Goal: Task Accomplishment & Management: Use online tool/utility

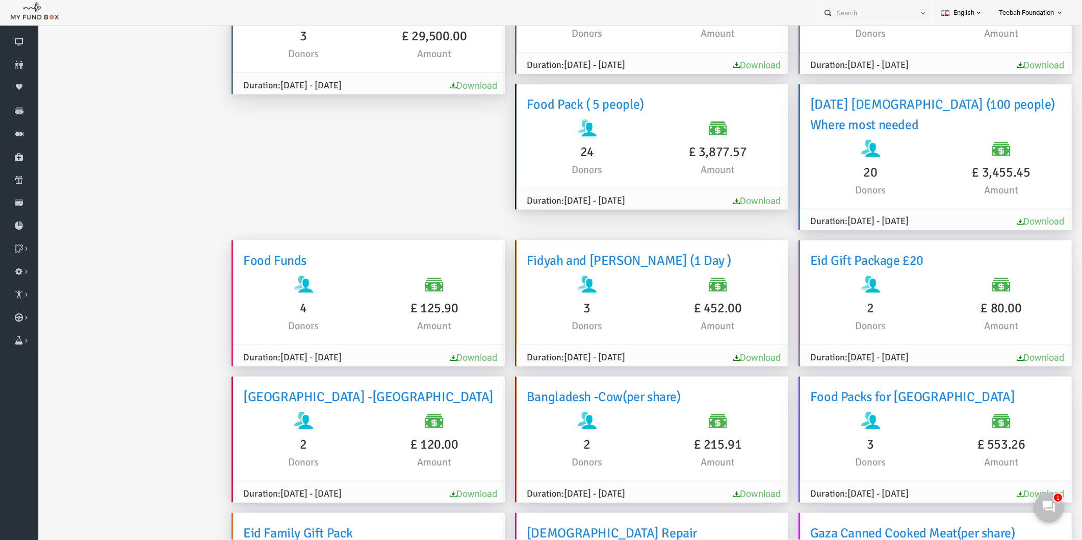
scroll to position [31, 0]
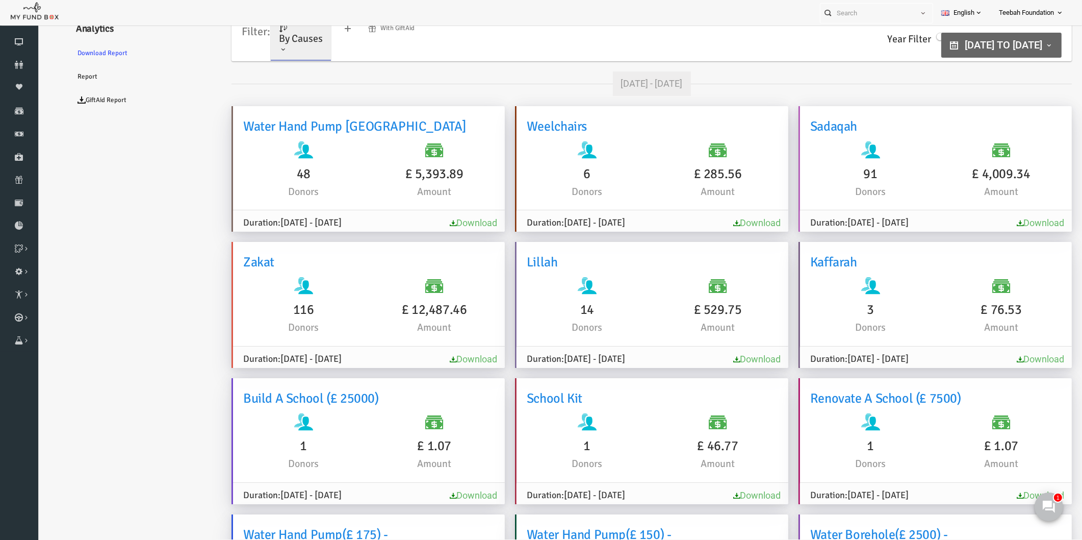
scroll to position [4, 0]
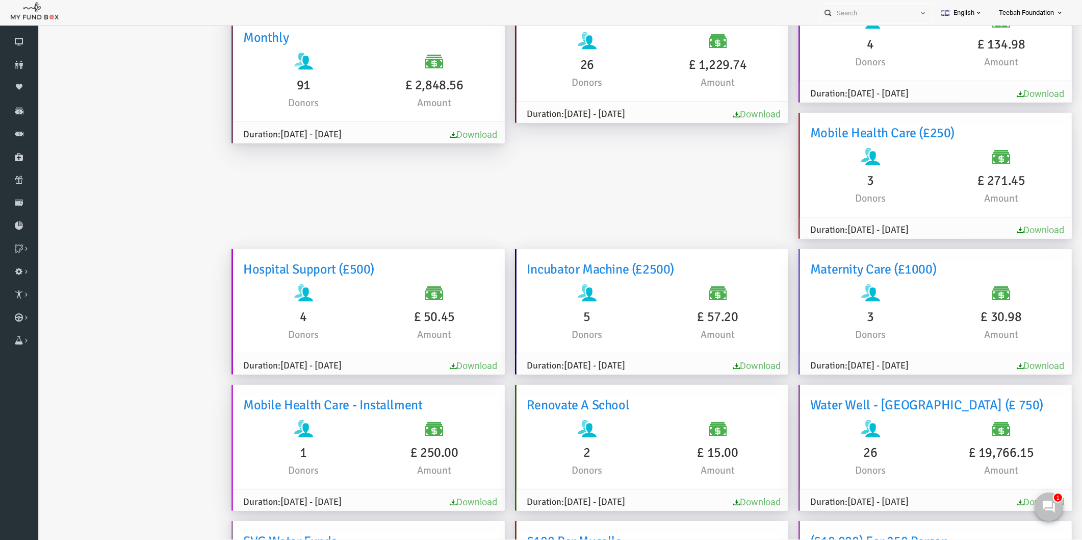
scroll to position [2054, 0]
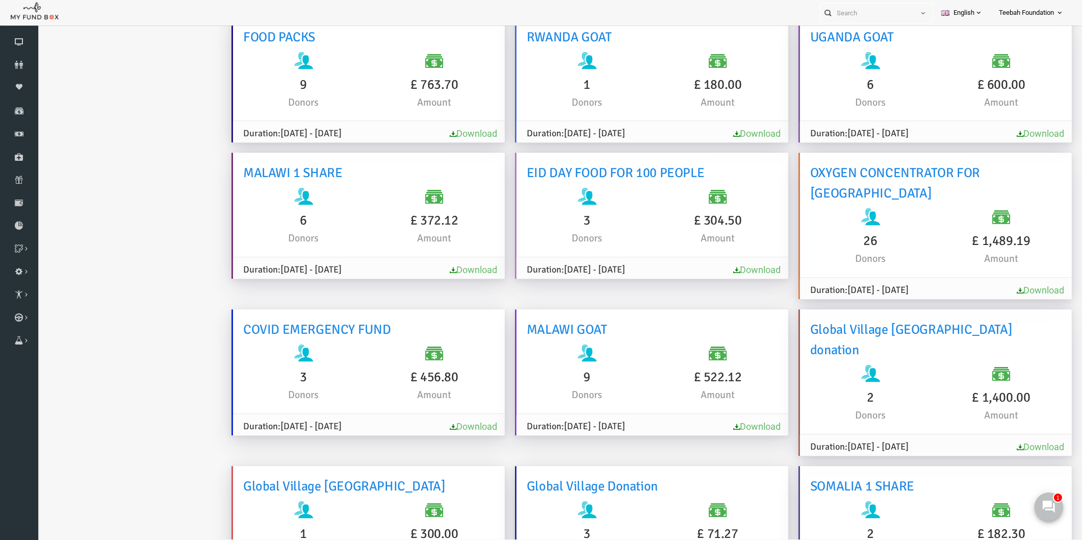
scroll to position [4504, 0]
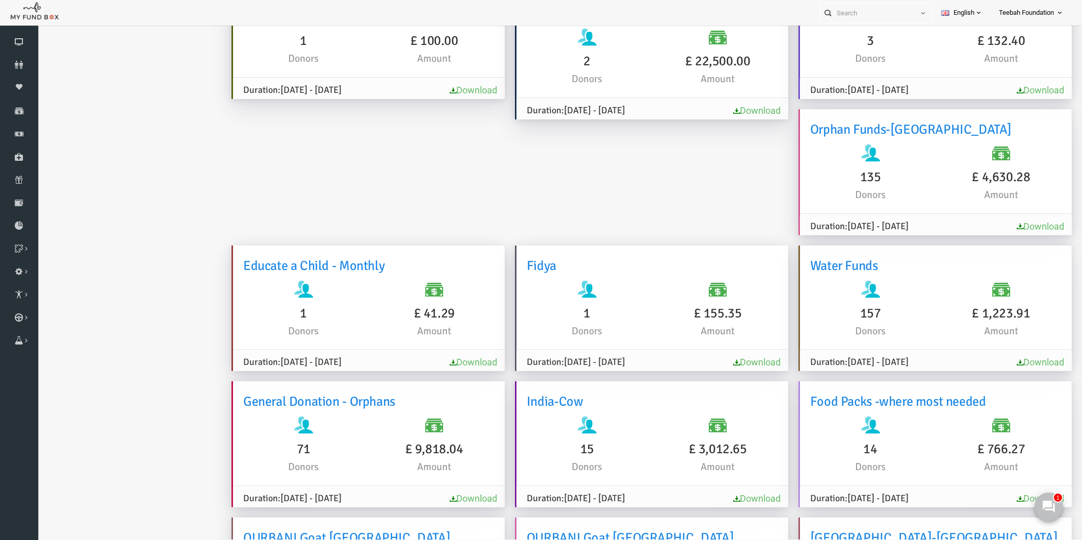
scroll to position [5275, 0]
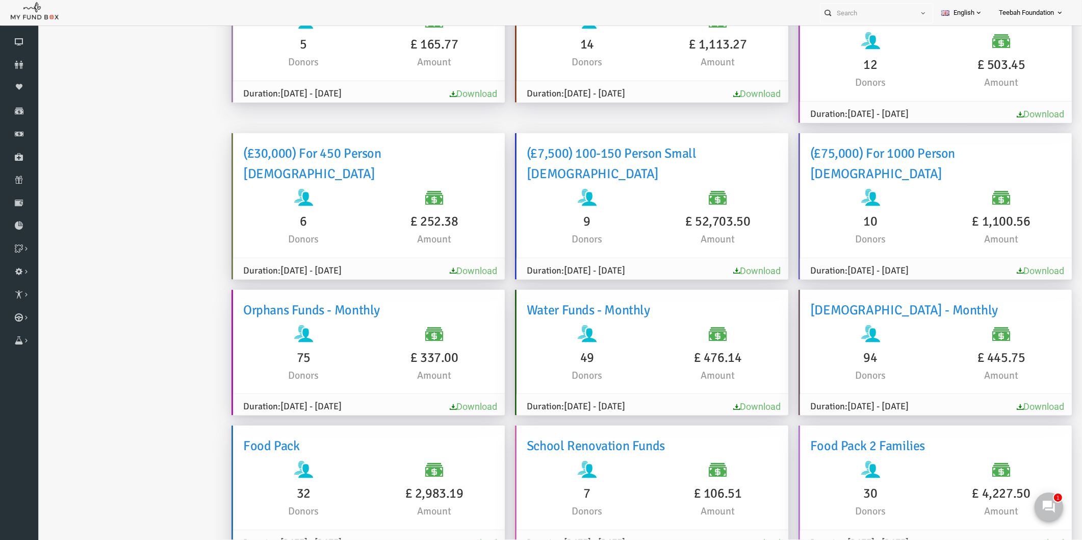
click at [434, 537] on link "Download" at bounding box center [452, 542] width 47 height 11
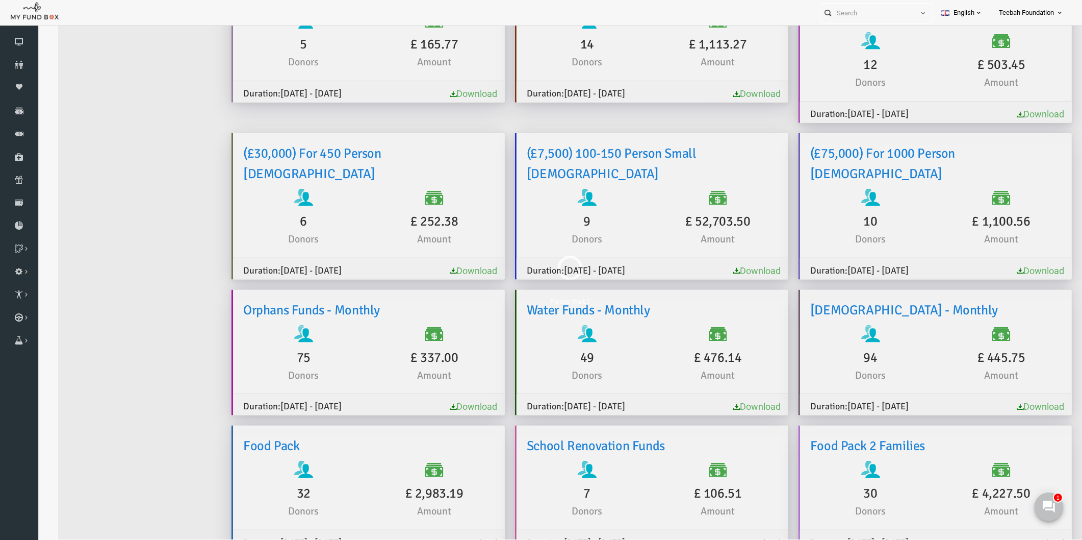
scroll to position [0, 0]
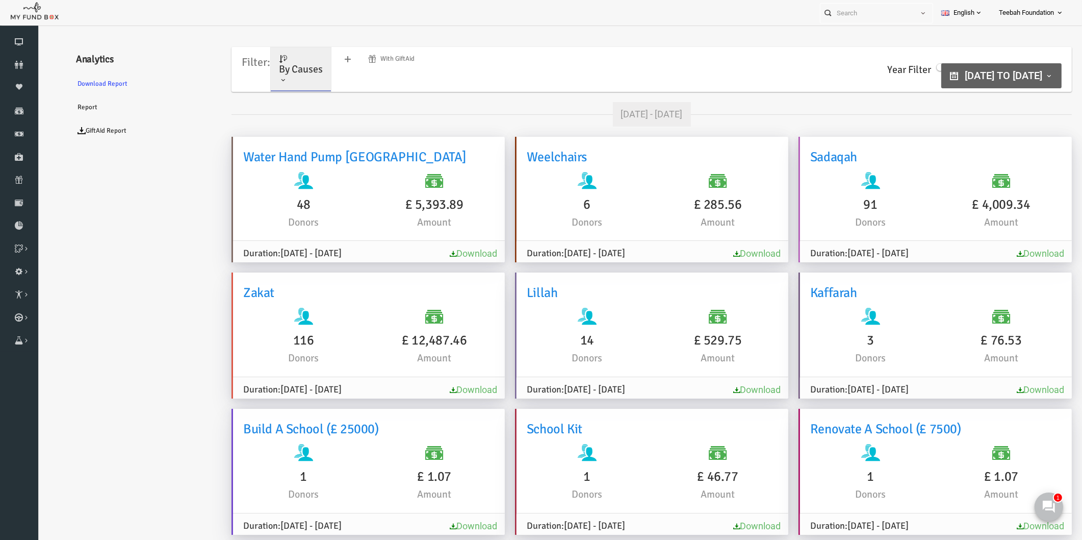
type input "[DATE]"
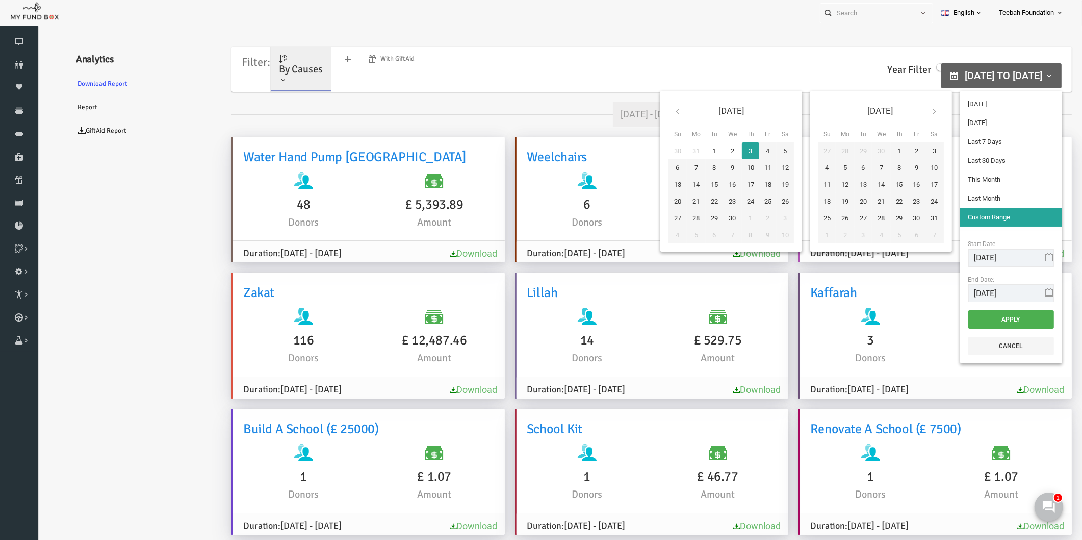
click at [968, 74] on span "[DATE] to [DATE]" at bounding box center [983, 75] width 78 height 12
type input "[DATE]"
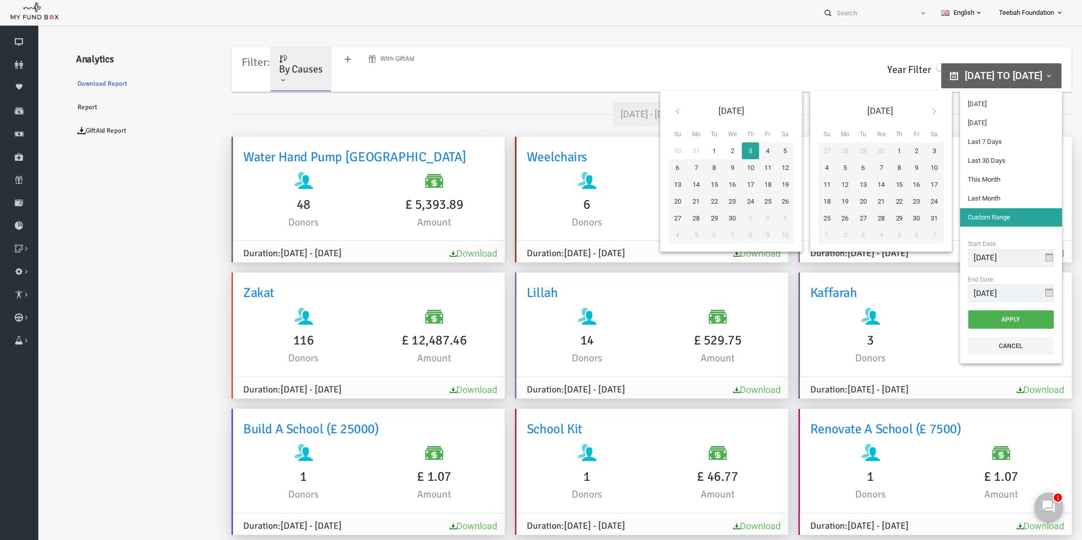
type input "[DATE]"
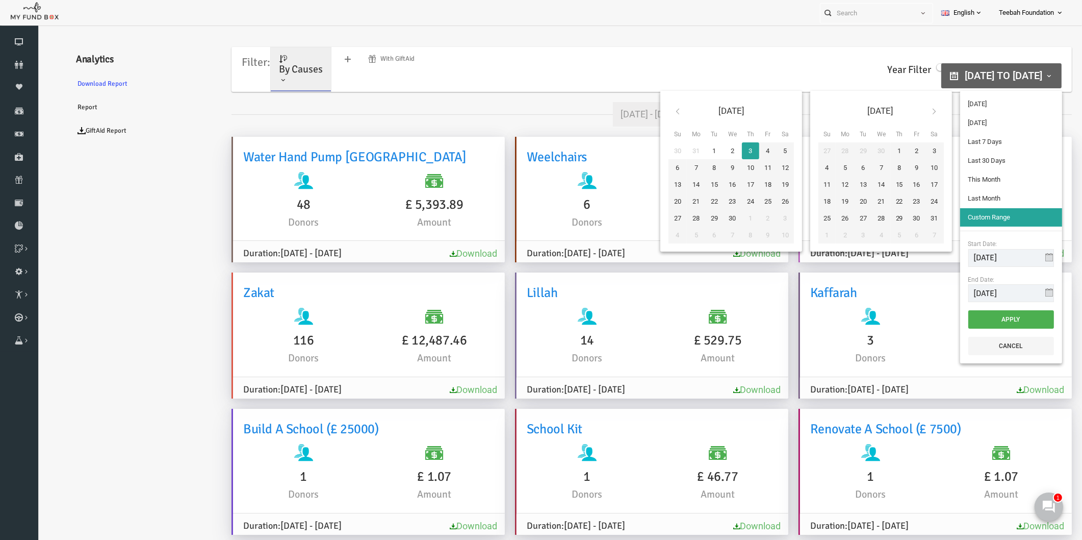
type input "[DATE]"
drag, startPoint x: 954, startPoint y: 294, endPoint x: 940, endPoint y: 293, distance: 13.9
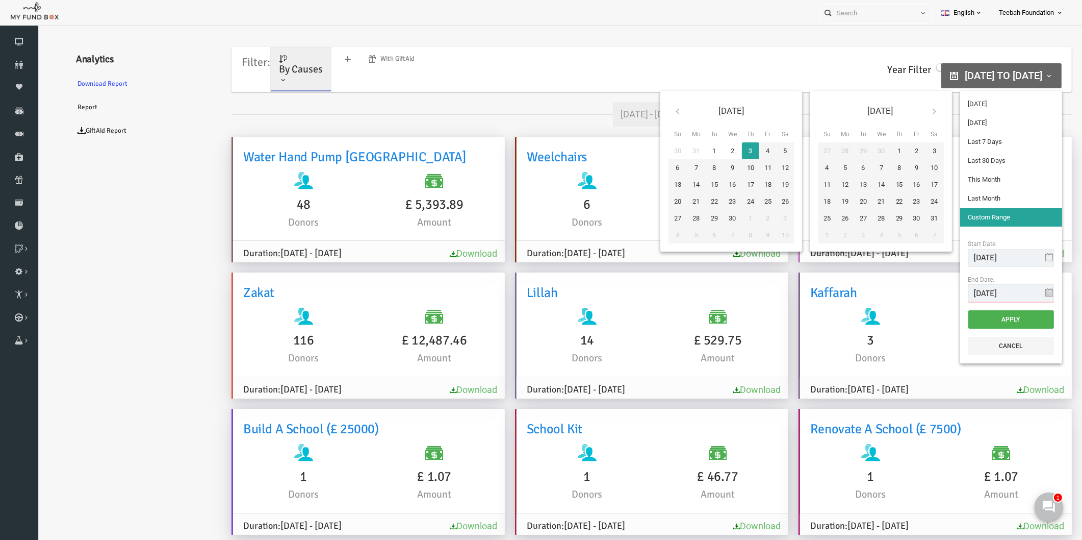
click at [940, 293] on div "Start Date: [DATE] End Date: [DATE]" at bounding box center [990, 270] width 102 height 80
type input "[DATE]"
drag, startPoint x: 953, startPoint y: 261, endPoint x: 942, endPoint y: 261, distance: 11.2
click at [947, 261] on input "[DATE]" at bounding box center [990, 258] width 86 height 18
drag, startPoint x: 956, startPoint y: 256, endPoint x: 941, endPoint y: 256, distance: 15.3
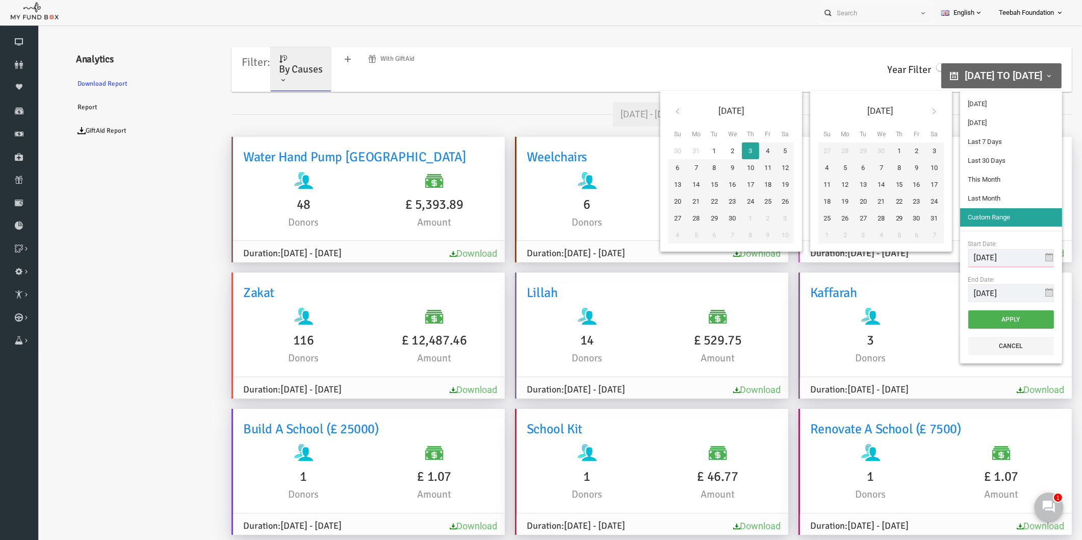
click at [947, 256] on input "[DATE]" at bounding box center [990, 258] width 86 height 18
drag, startPoint x: 967, startPoint y: 260, endPoint x: 926, endPoint y: 259, distance: 41.8
click at [926, 259] on div "[DATE] Su Mo Tu We Th Fr Sa 30 31 1 2 3 4 5 6 7 8 9 10 11 12 13 14 15 16 17 18 …" at bounding box center [838, 227] width 406 height 280
click at [992, 261] on input "[DATE]" at bounding box center [990, 258] width 86 height 18
type input "[DATE]"
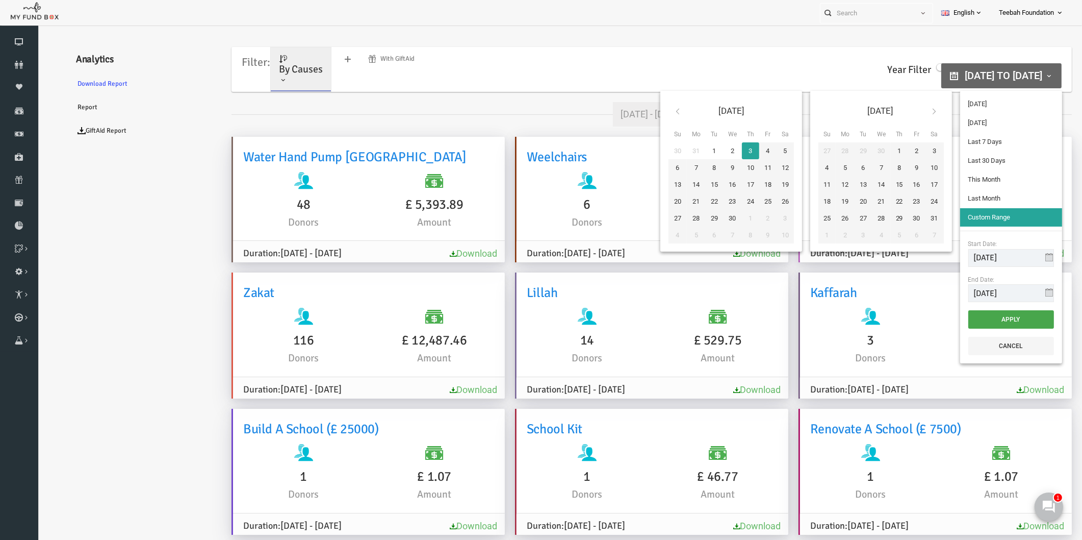
click at [993, 319] on button "Apply" at bounding box center [990, 319] width 86 height 18
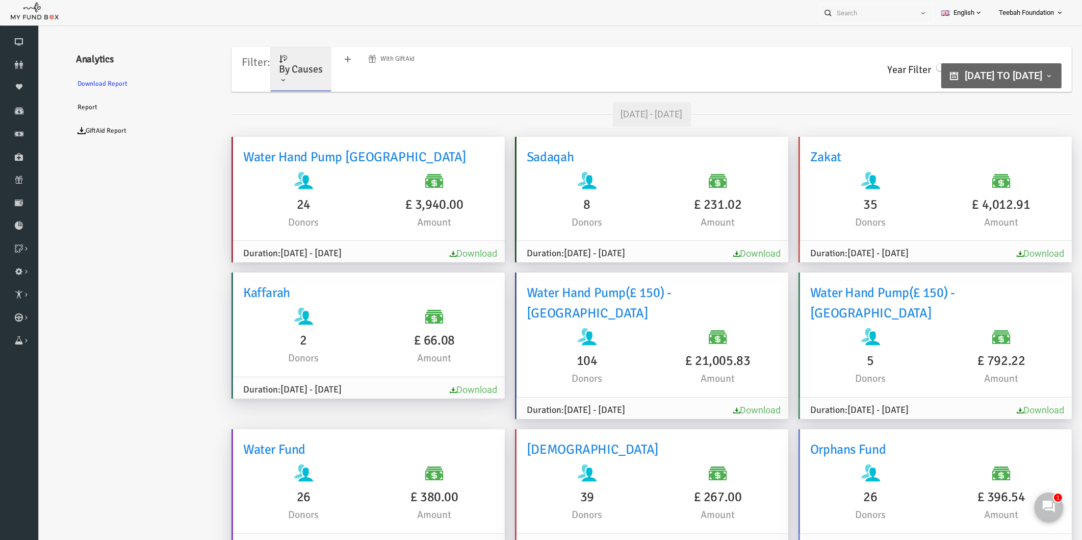
click at [274, 74] on span "By Causes" at bounding box center [280, 69] width 44 height 13
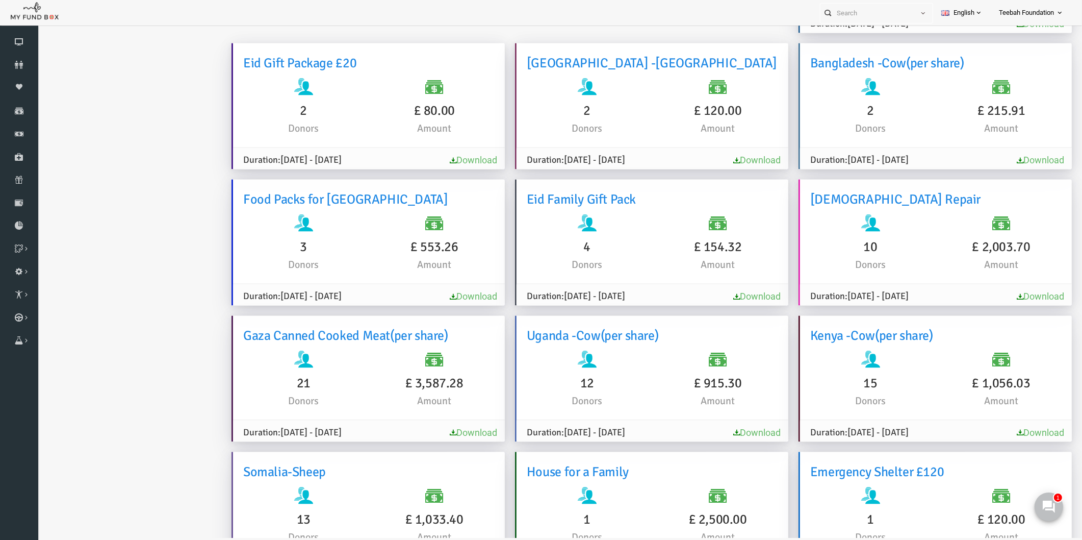
scroll to position [1082, 0]
